Goal: Information Seeking & Learning: Learn about a topic

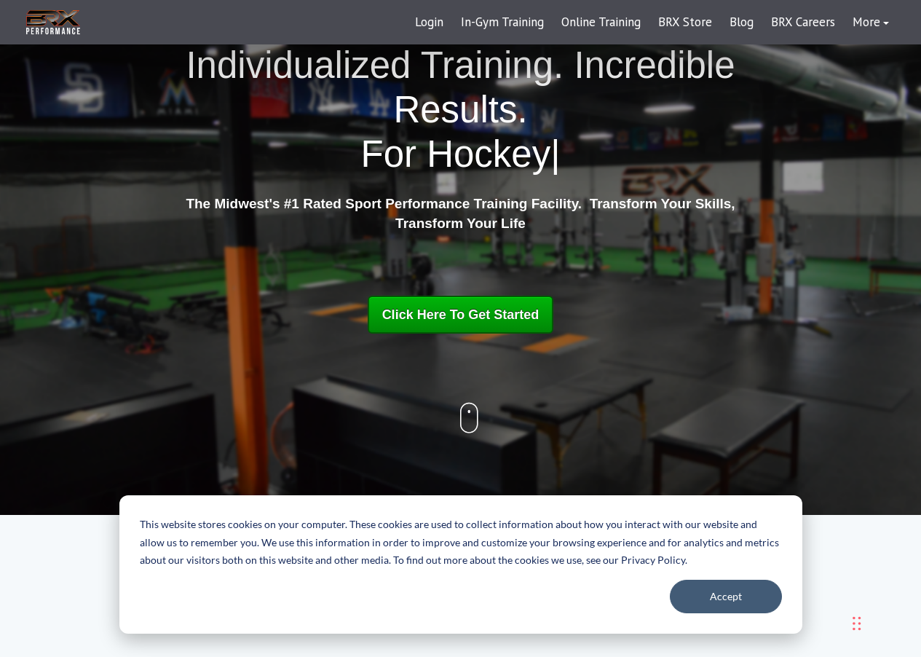
scroll to position [69, 0]
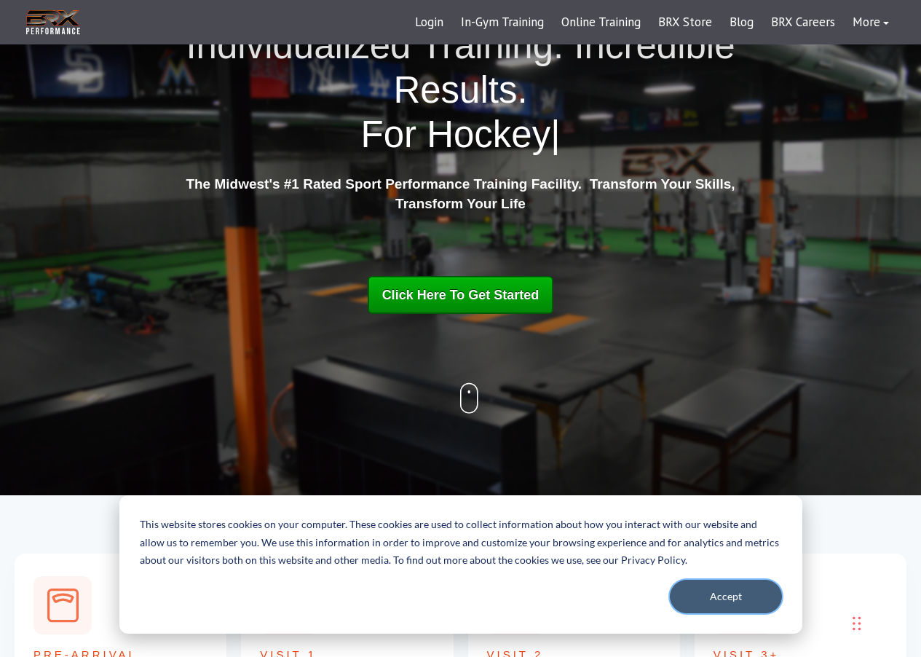
click at [743, 597] on button "Accept" at bounding box center [726, 596] width 112 height 33
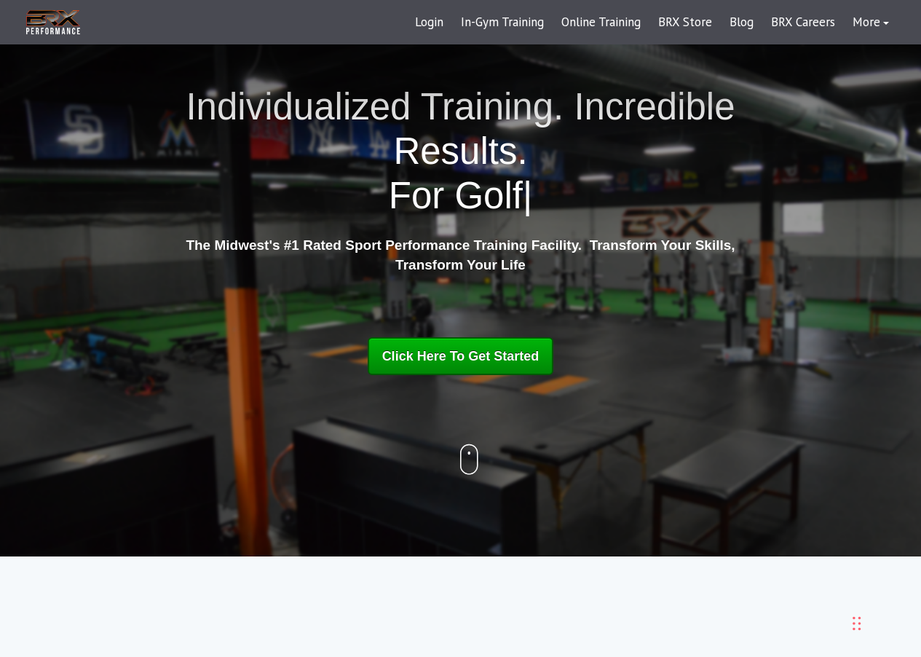
scroll to position [0, 0]
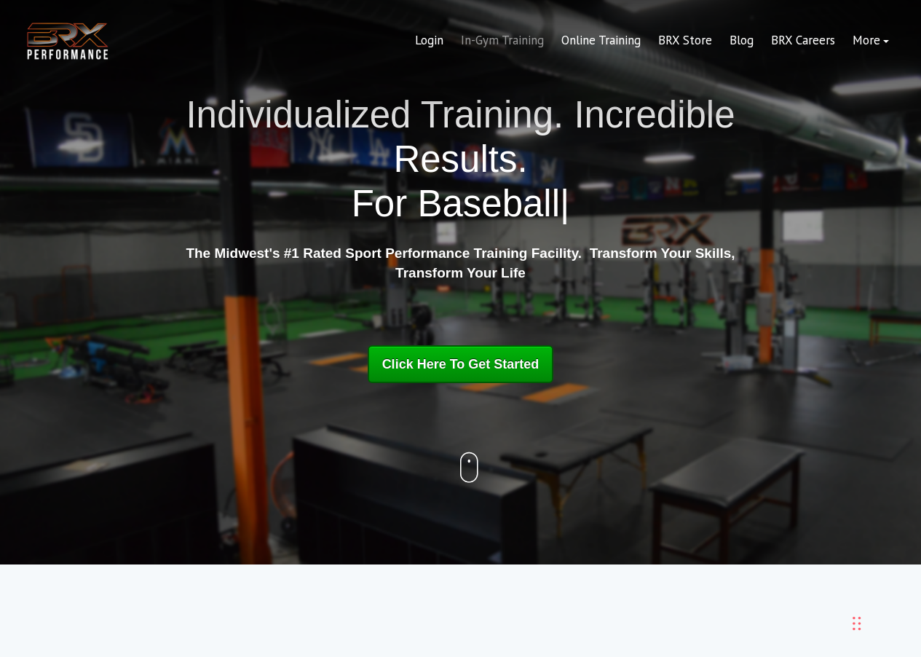
click at [503, 44] on link "In-Gym Training" at bounding box center [502, 40] width 100 height 35
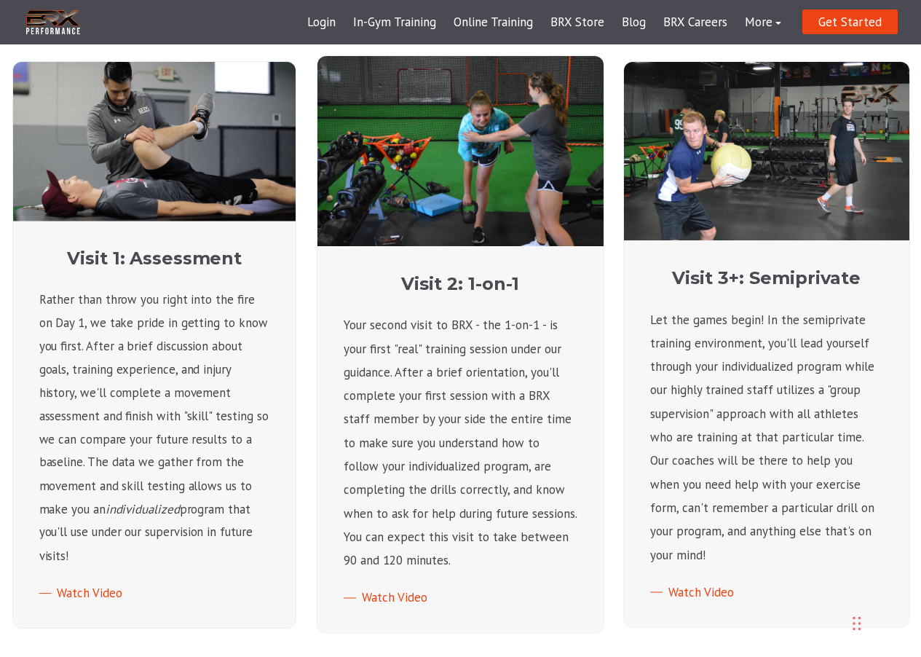
scroll to position [550, 0]
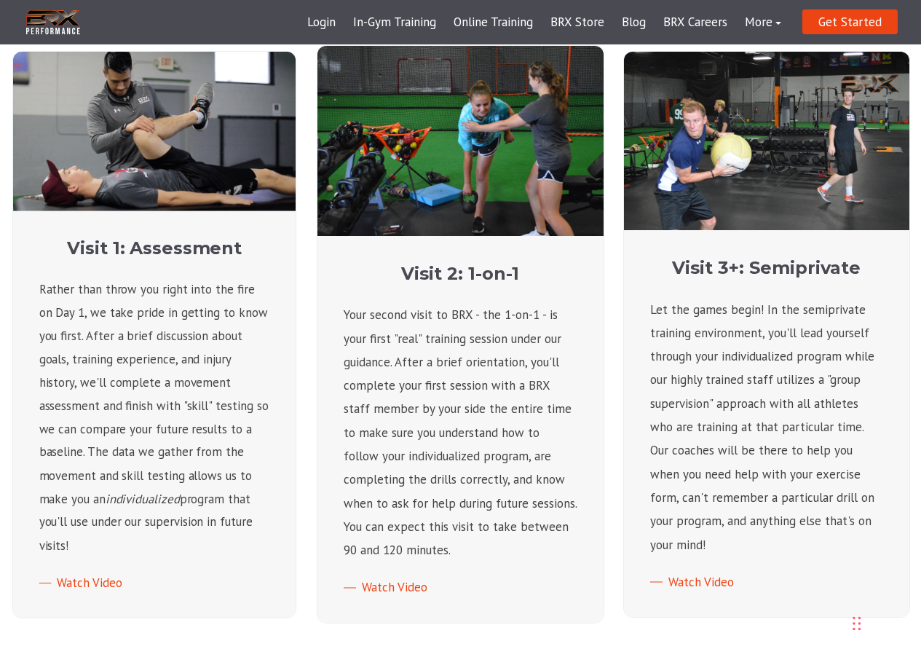
drag, startPoint x: 199, startPoint y: 331, endPoint x: 240, endPoint y: 541, distance: 213.5
click at [240, 541] on p "Rather than throw you right into the fire on Day 1, we take pride in getting to…" at bounding box center [154, 417] width 231 height 280
drag, startPoint x: 240, startPoint y: 541, endPoint x: 229, endPoint y: 441, distance: 100.3
click at [229, 441] on p "Rather than throw you right into the fire on Day 1, we take pride in getting to…" at bounding box center [154, 417] width 231 height 280
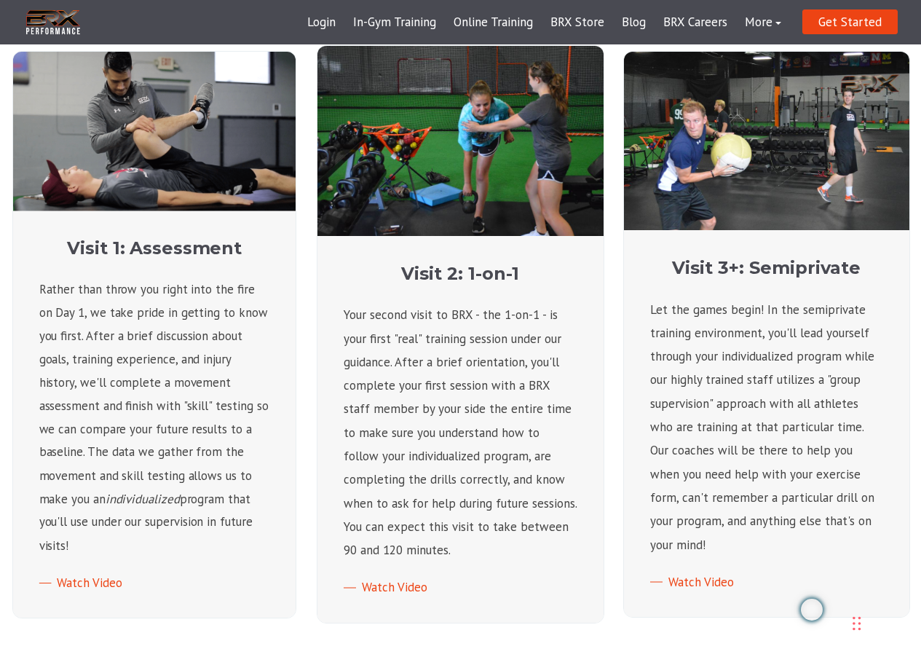
click at [256, 479] on p "Rather than throw you right into the fire on Day 1, we take pride in getting to…" at bounding box center [154, 417] width 231 height 280
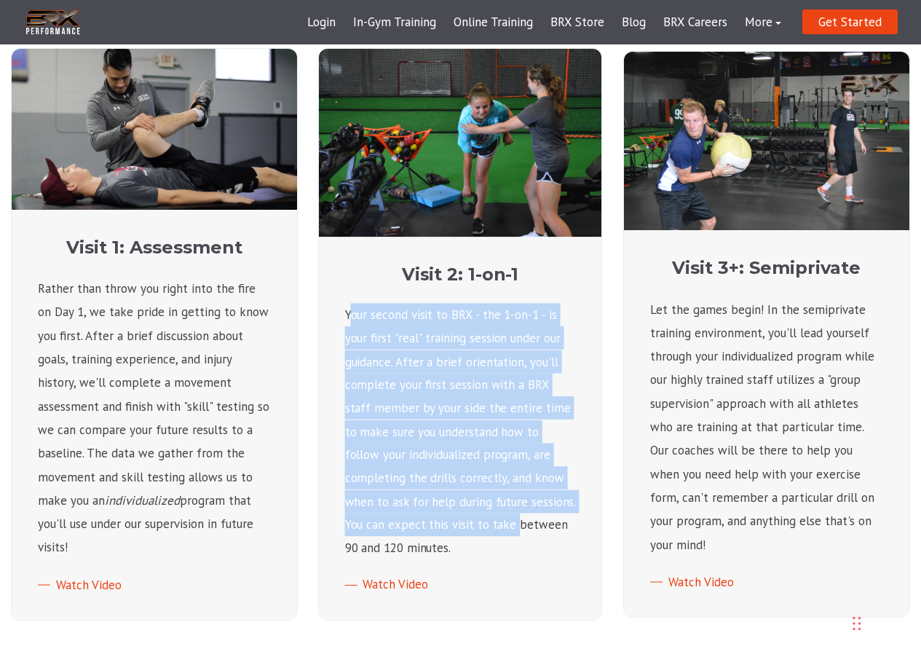
drag, startPoint x: 349, startPoint y: 312, endPoint x: 515, endPoint y: 532, distance: 275.5
click at [515, 532] on p "Your second visit to BRX - the 1-on-1 - is your first "real" training session u…" at bounding box center [460, 432] width 231 height 256
click at [578, 323] on div "Visit 2: 1-on-1 Your second visit to BRX - the 1-on-1 - is your first "real" tr…" at bounding box center [460, 428] width 282 height 384
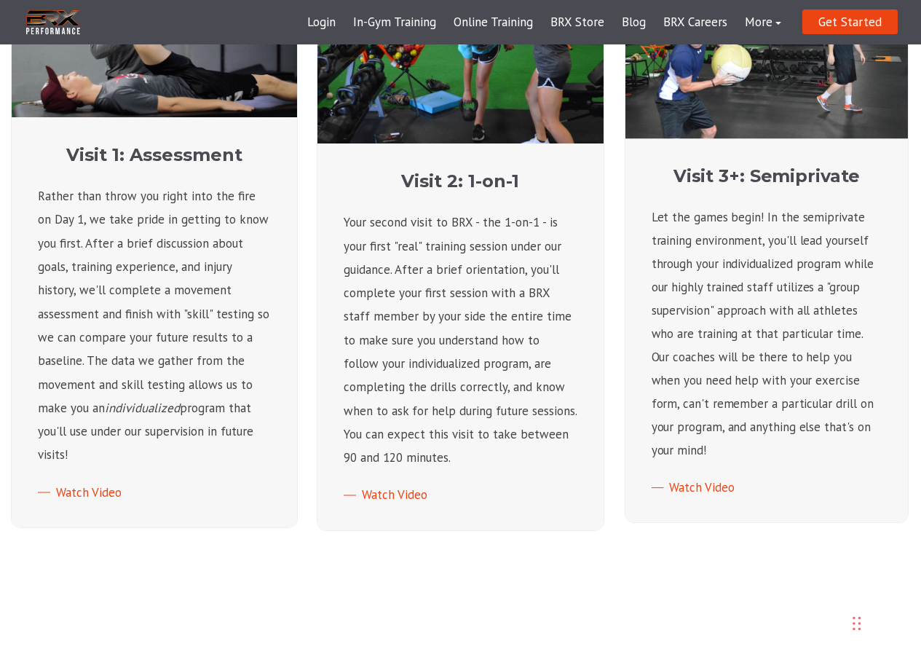
scroll to position [647, 0]
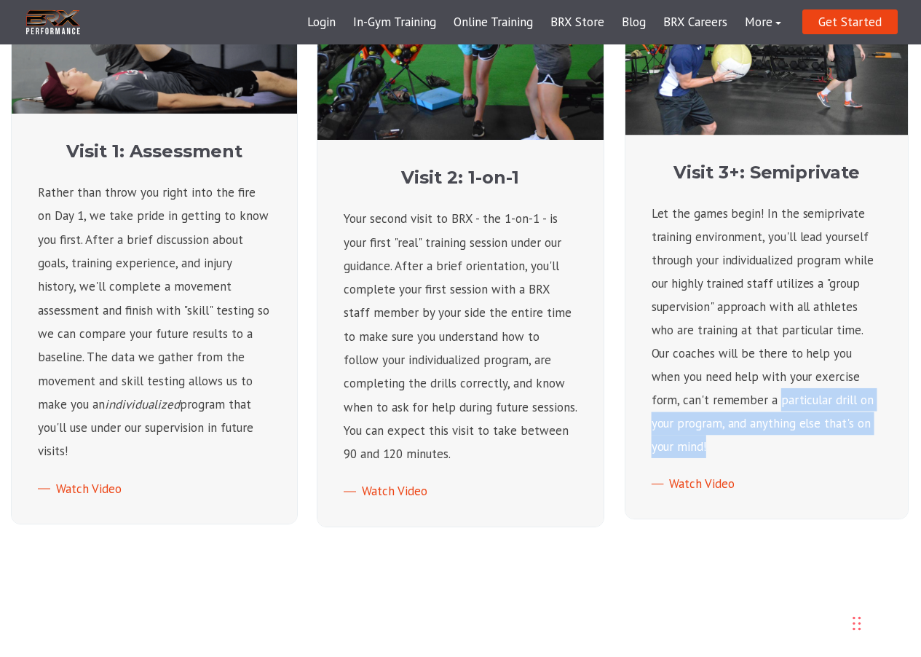
drag, startPoint x: 749, startPoint y: 459, endPoint x: 749, endPoint y: 395, distance: 63.3
click at [748, 395] on div "Visit 3+: Semiprivate Let the games begin! In the semiprivate training environm…" at bounding box center [766, 327] width 282 height 384
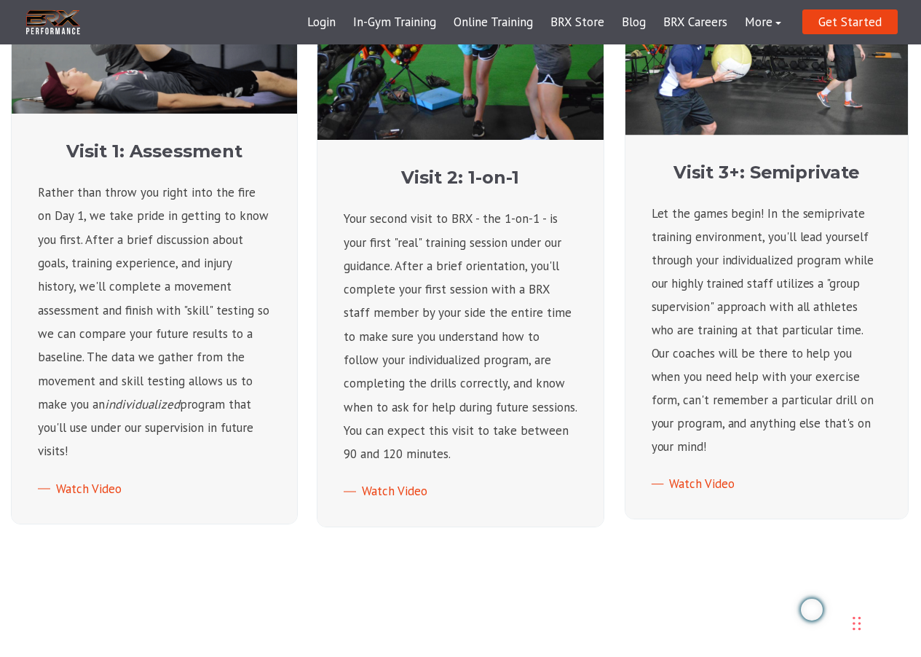
drag, startPoint x: 795, startPoint y: 406, endPoint x: 722, endPoint y: 383, distance: 76.9
click at [795, 406] on p "Let the games begin! In the semiprivate training environment, you'll lead yours…" at bounding box center [766, 330] width 231 height 256
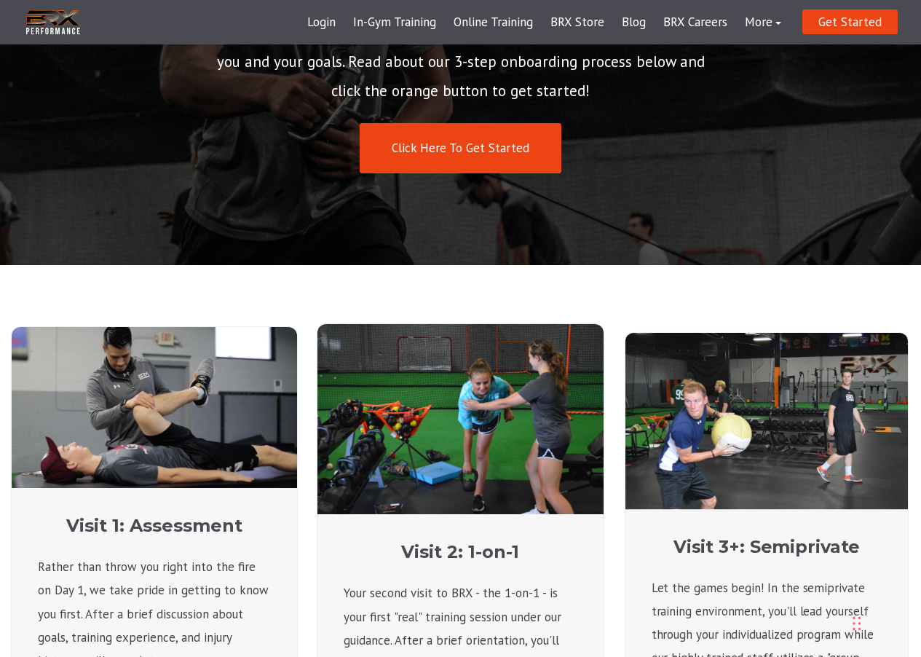
scroll to position [257, 0]
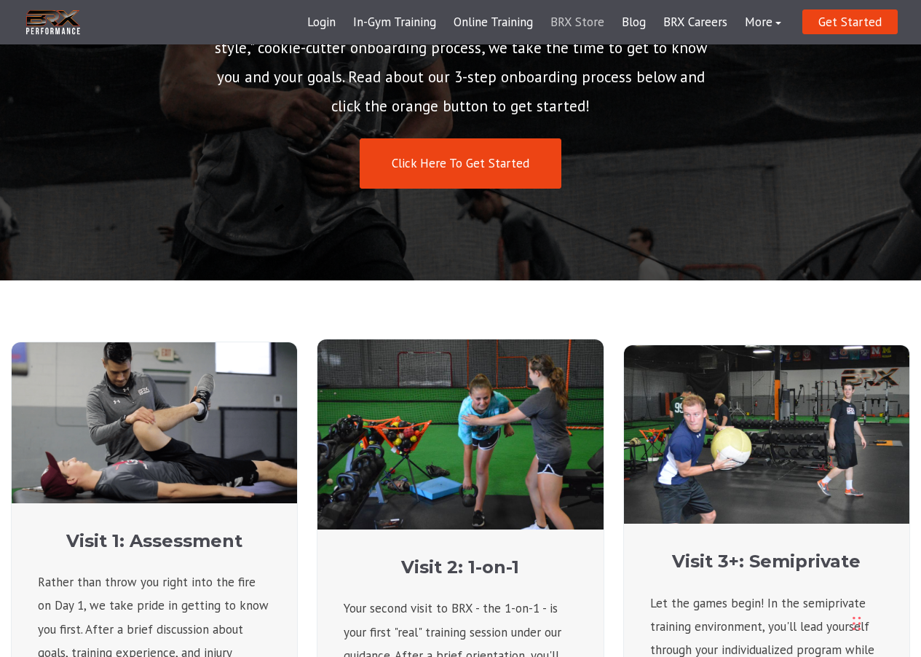
click at [579, 25] on link "BRX Store" at bounding box center [577, 22] width 71 height 35
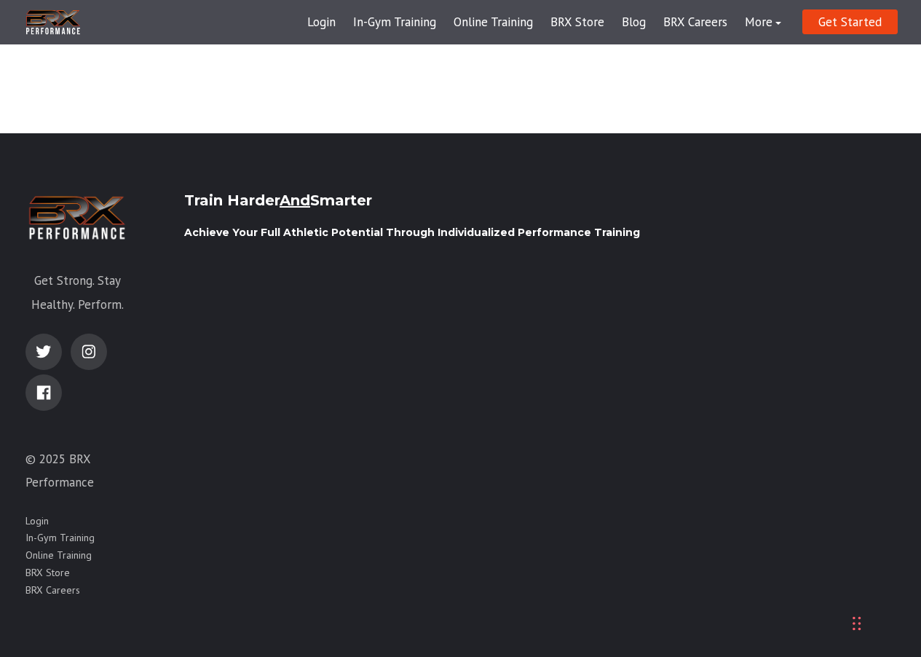
scroll to position [2186, 0]
